Goal: Navigation & Orientation: Find specific page/section

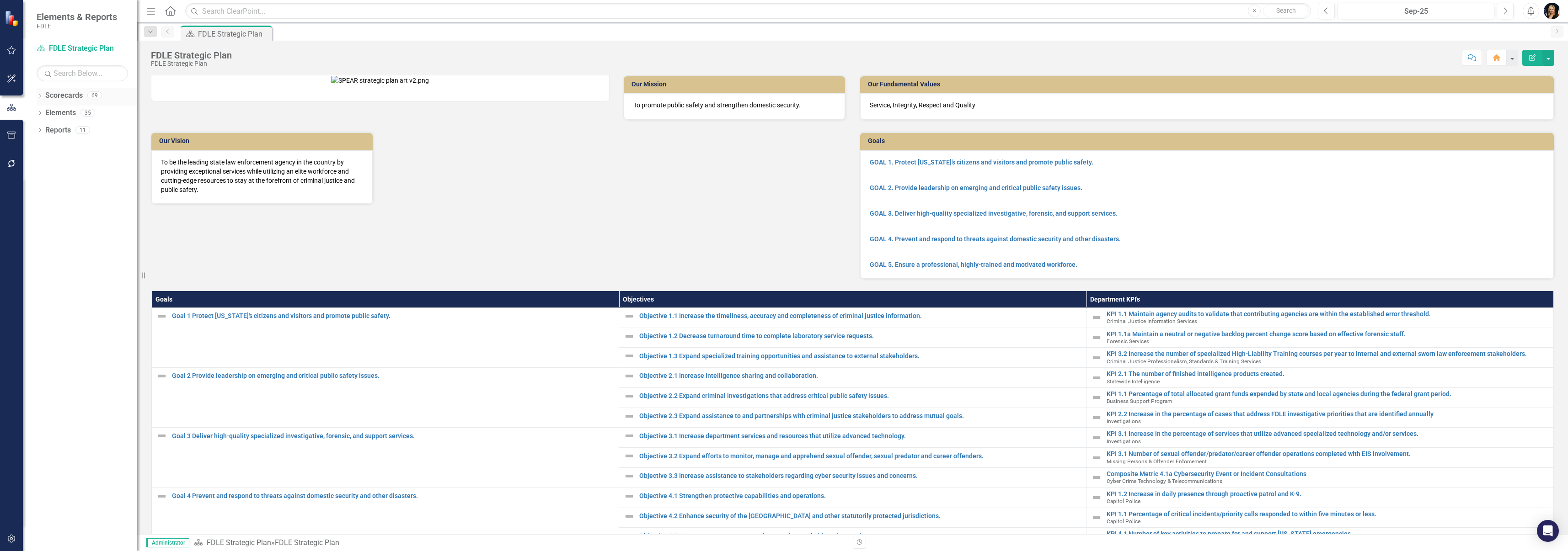
click at [44, 95] on div "Dropdown Scorecards 69" at bounding box center [87, 97] width 101 height 17
click at [40, 96] on icon "Dropdown" at bounding box center [40, 97] width 6 height 5
click at [46, 113] on icon "Dropdown" at bounding box center [44, 112] width 7 height 6
click at [69, 131] on link "Commissioner's Initiative Team Project Dashboard" at bounding box center [98, 130] width 78 height 11
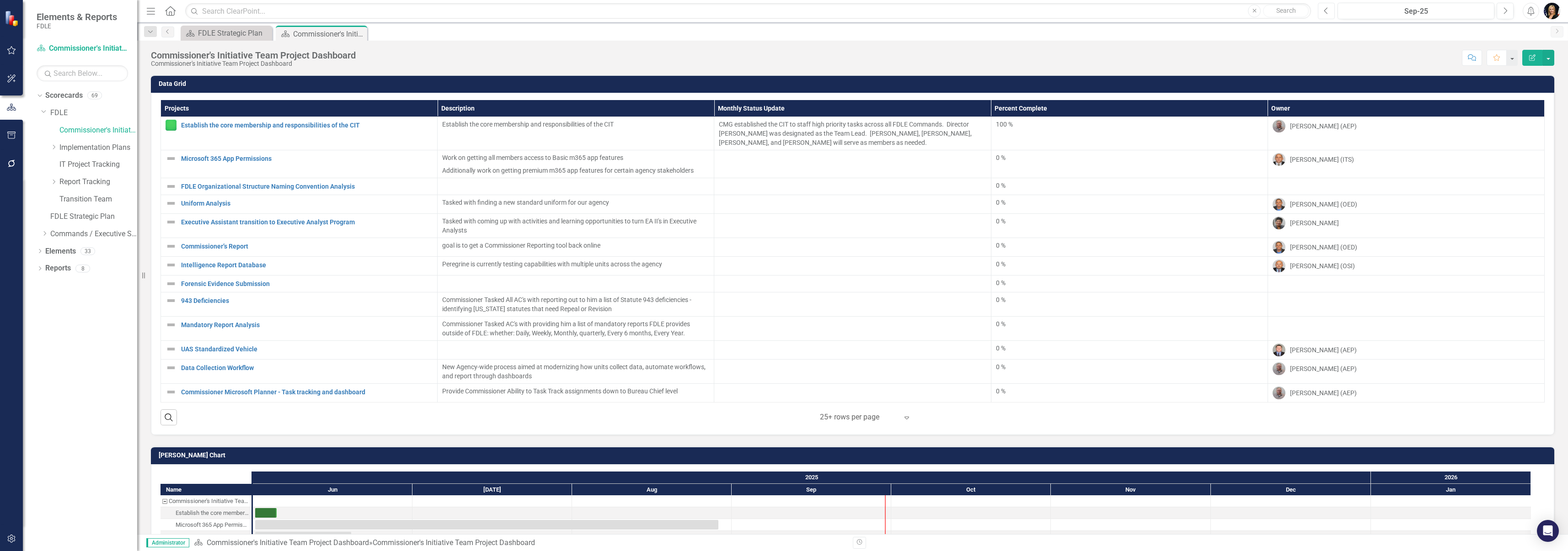
click at [1328, 7] on icon "Previous" at bounding box center [1326, 11] width 5 height 8
click at [1503, 13] on icon "Next" at bounding box center [1505, 11] width 5 height 8
click at [217, 365] on link "Data Collection Workflow" at bounding box center [307, 368] width 251 height 7
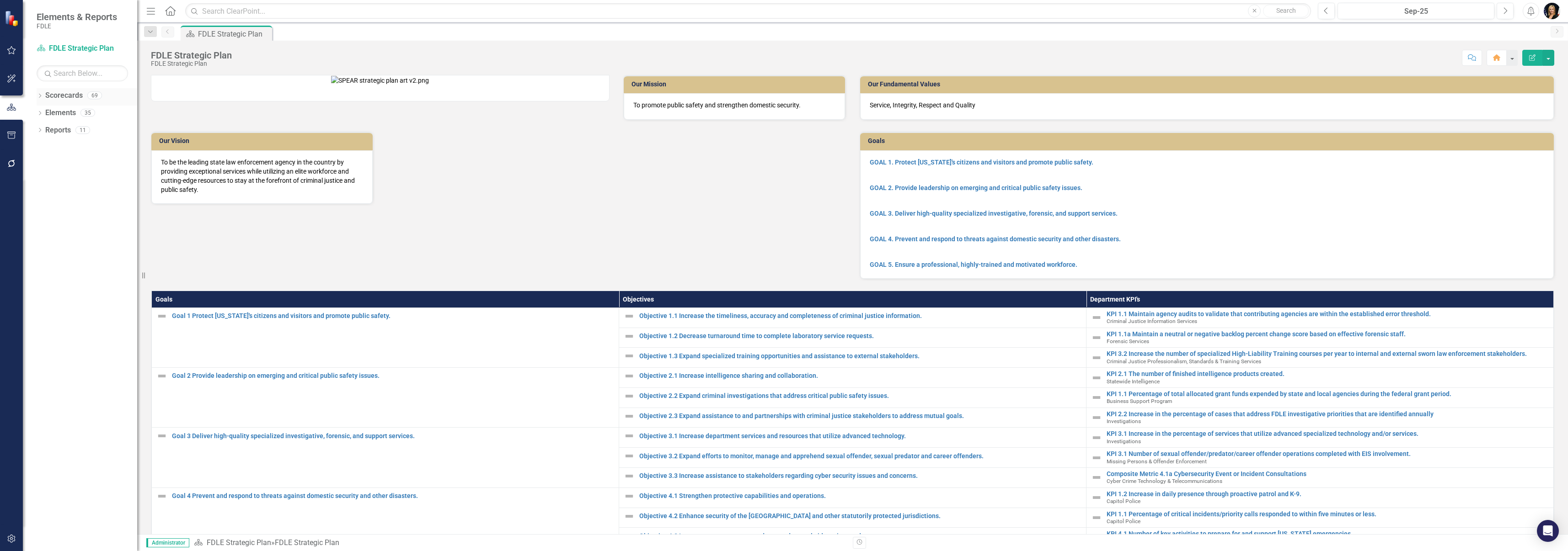
click at [43, 96] on icon "Dropdown" at bounding box center [40, 97] width 6 height 5
click at [44, 113] on icon "Dropdown" at bounding box center [44, 112] width 7 height 6
click at [66, 134] on link "Commissioner's Initiative Team Project Dashboard" at bounding box center [98, 130] width 78 height 11
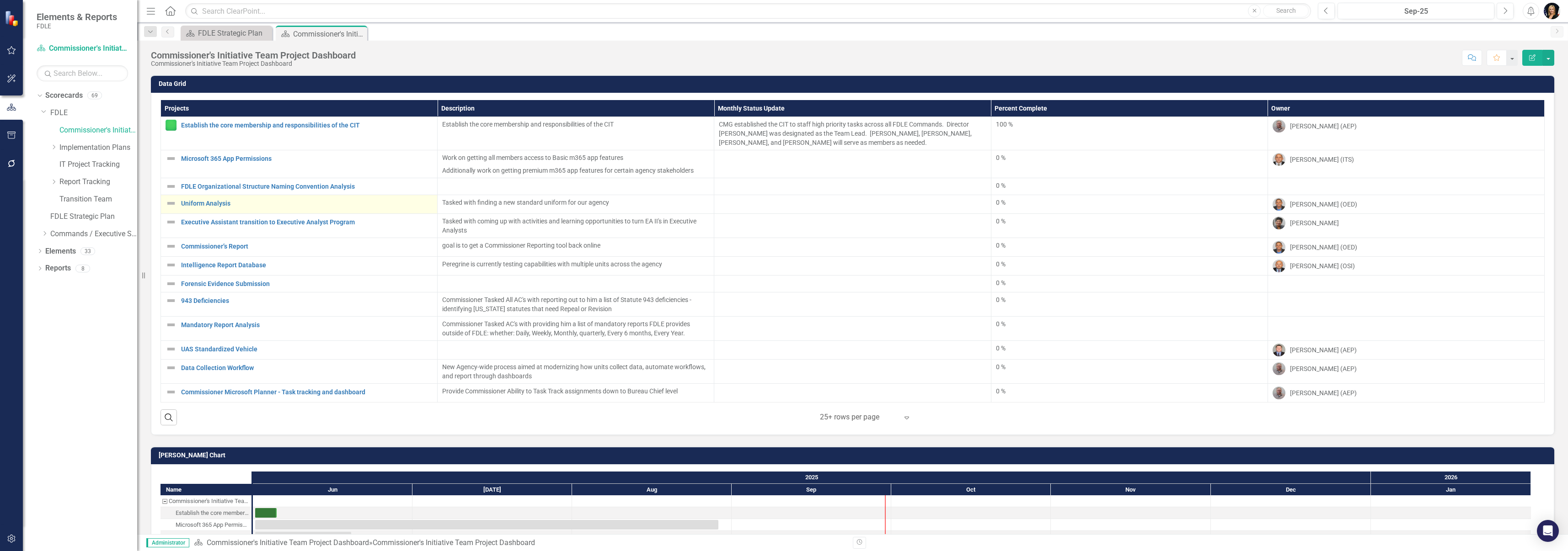
click at [200, 207] on div "Uniform Analysis" at bounding box center [299, 204] width 267 height 11
click at [201, 202] on link "Uniform Analysis" at bounding box center [307, 203] width 251 height 7
click at [1327, 8] on icon "button" at bounding box center [1326, 11] width 4 height 6
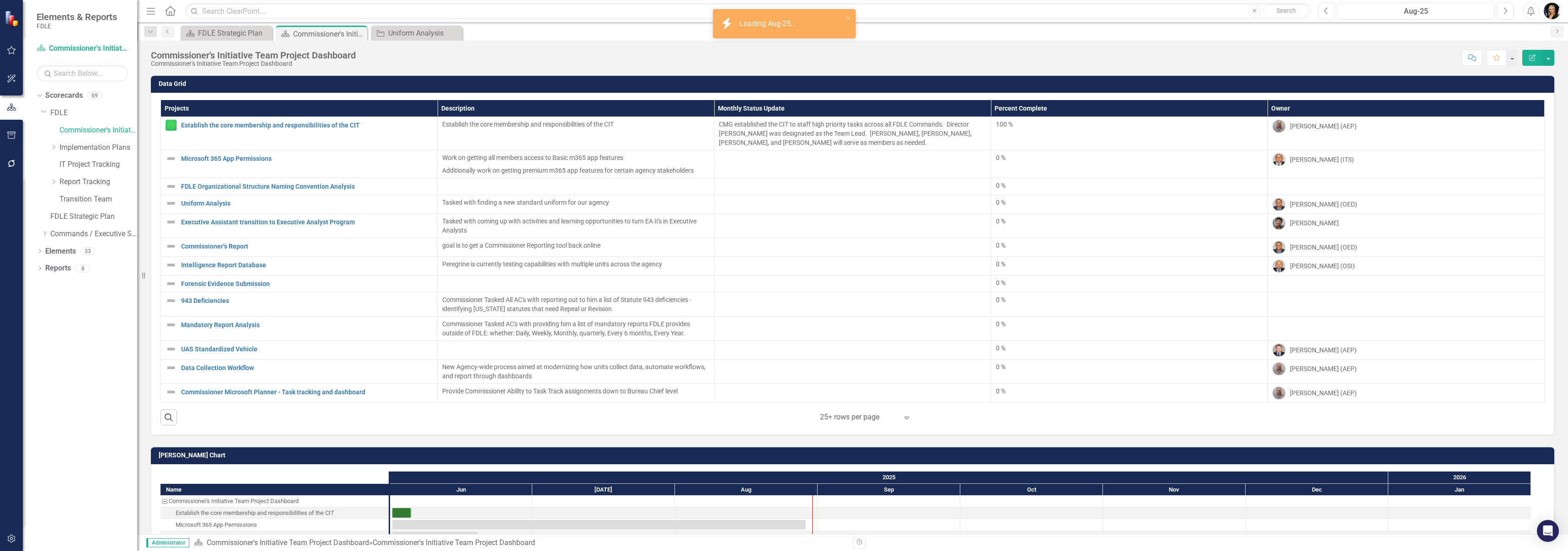
click at [1327, 8] on icon "button" at bounding box center [1326, 11] width 4 height 6
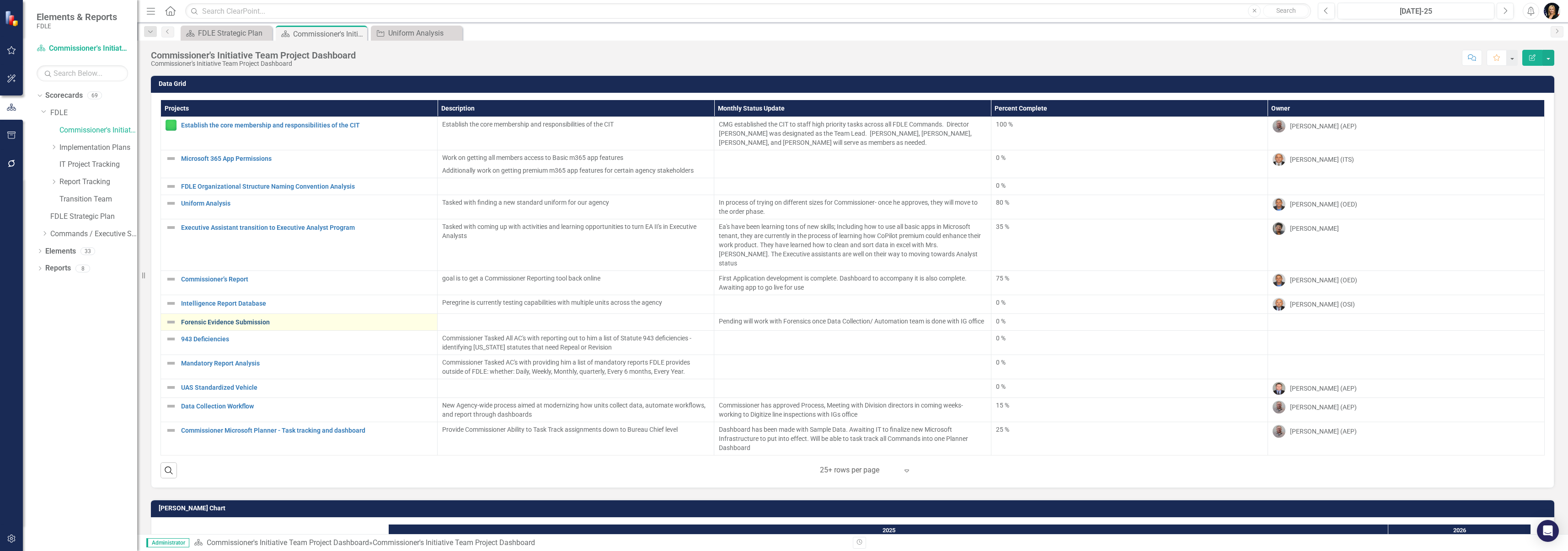
click at [208, 319] on link "Forensic Evidence Submission" at bounding box center [307, 322] width 251 height 7
